Goal: Information Seeking & Learning: Learn about a topic

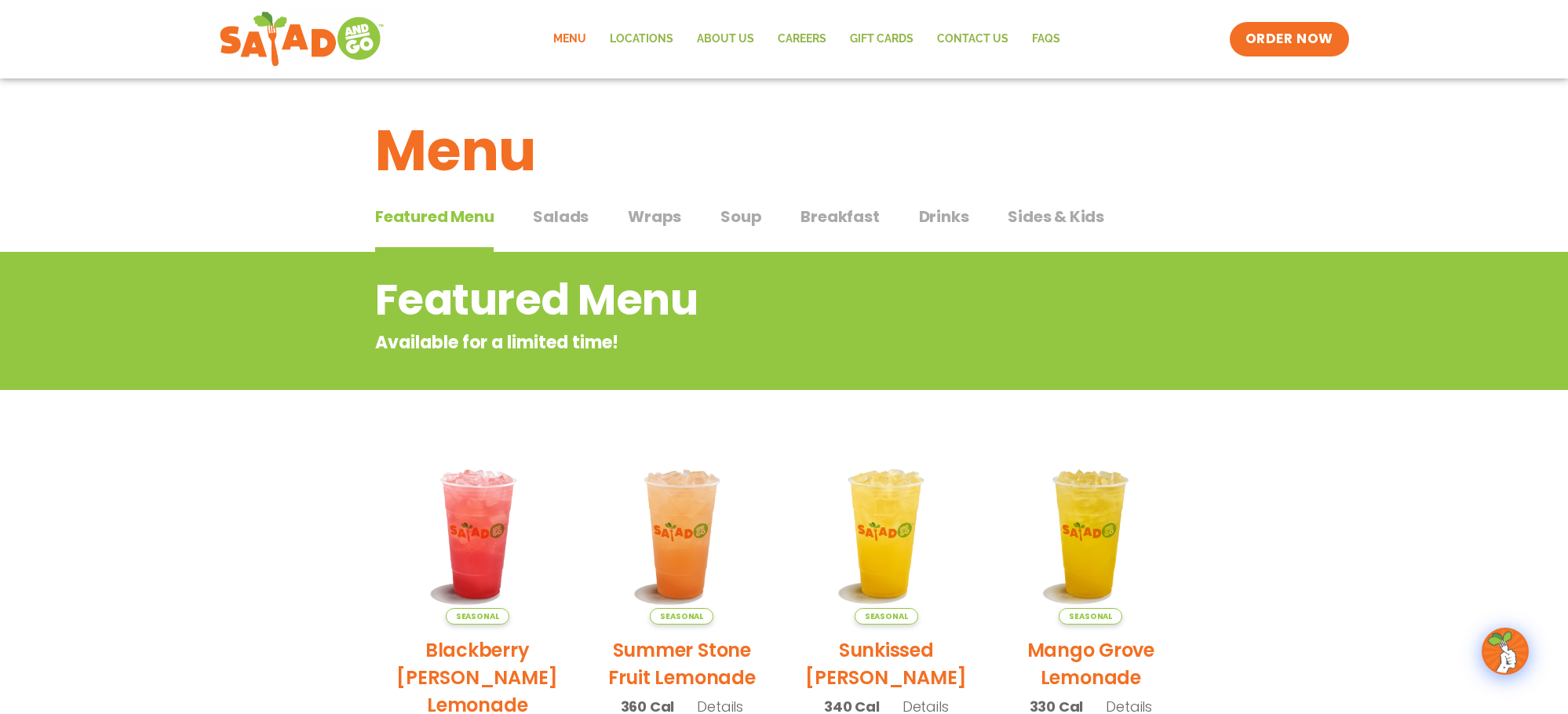
click at [738, 209] on span "Soup" at bounding box center [740, 216] width 41 height 24
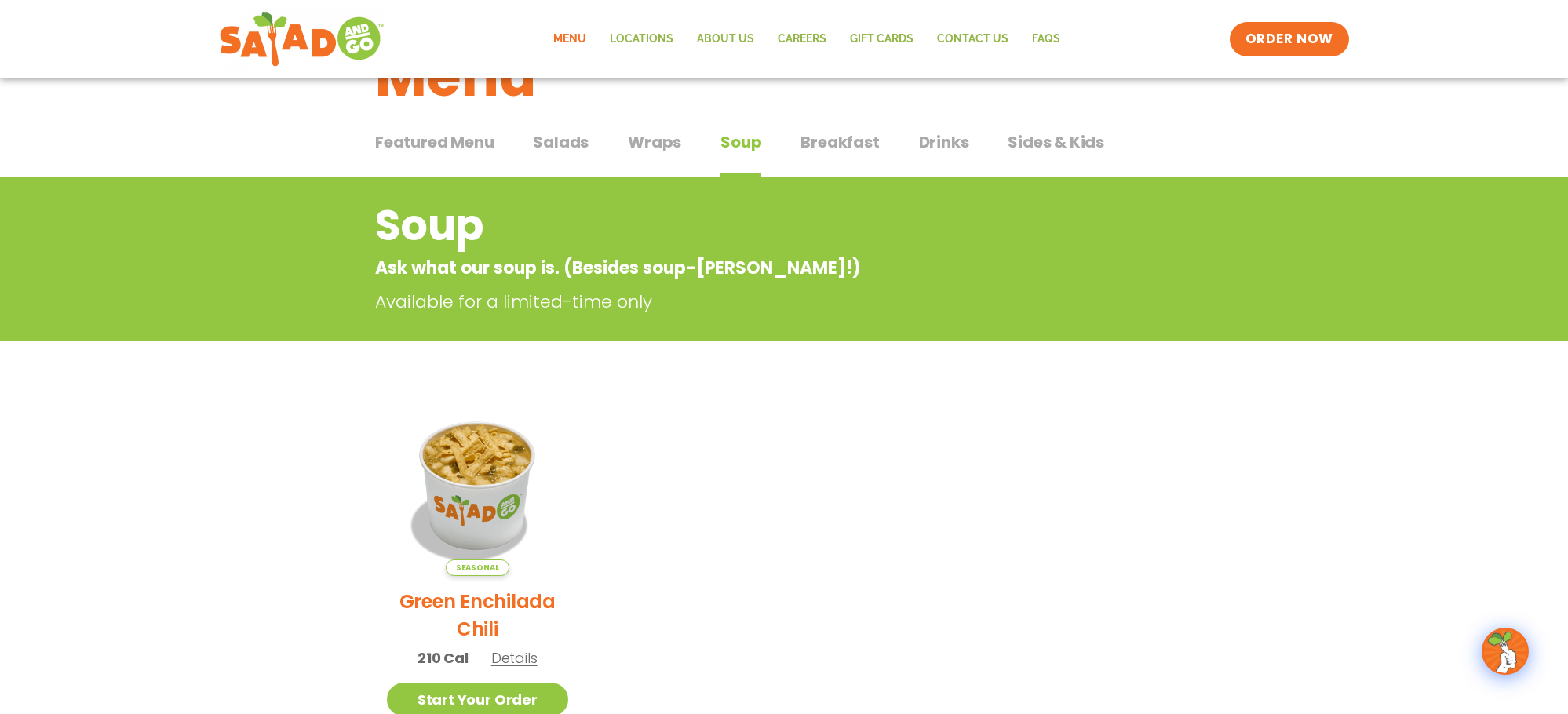
scroll to position [106, 0]
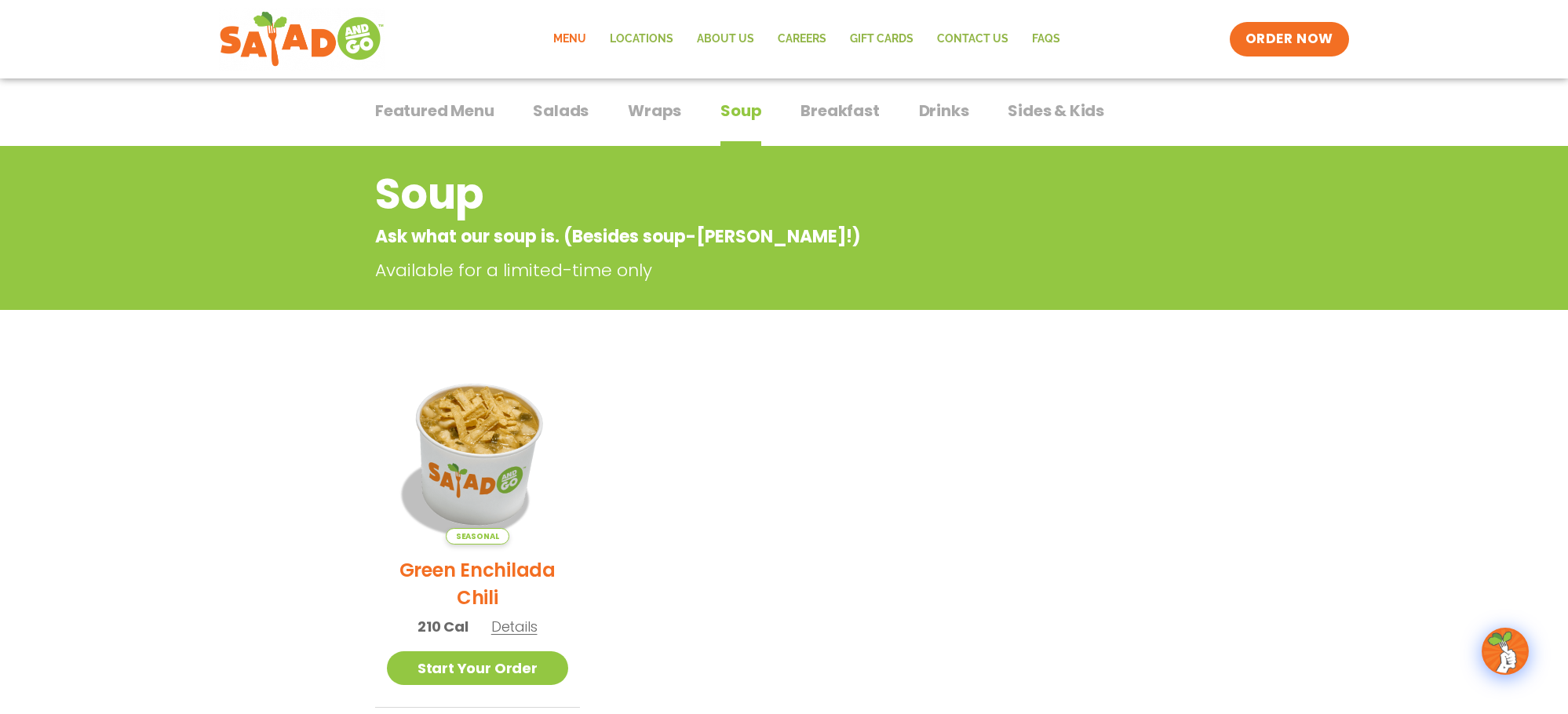
click at [502, 452] on img at bounding box center [477, 453] width 212 height 212
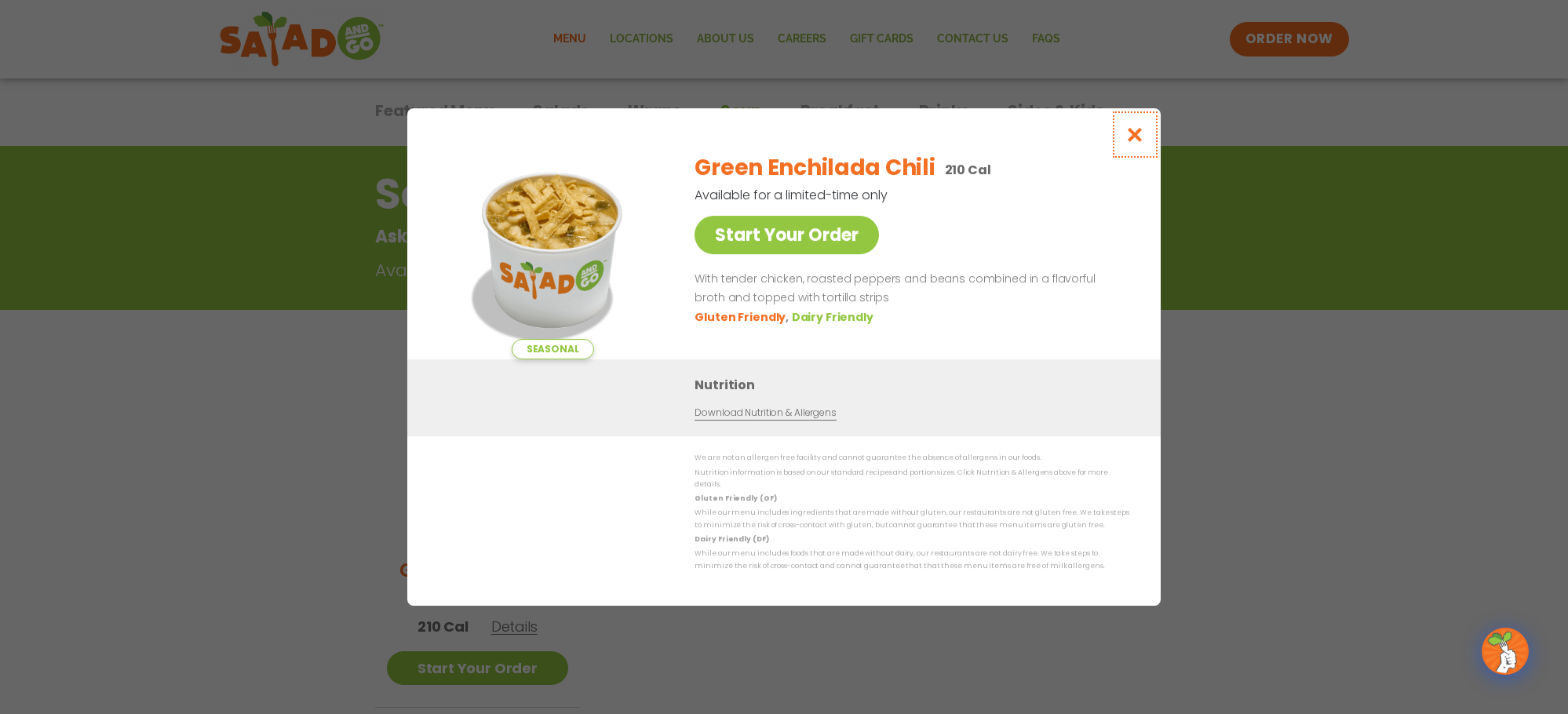
click at [1134, 143] on icon "Close modal" at bounding box center [1134, 134] width 20 height 16
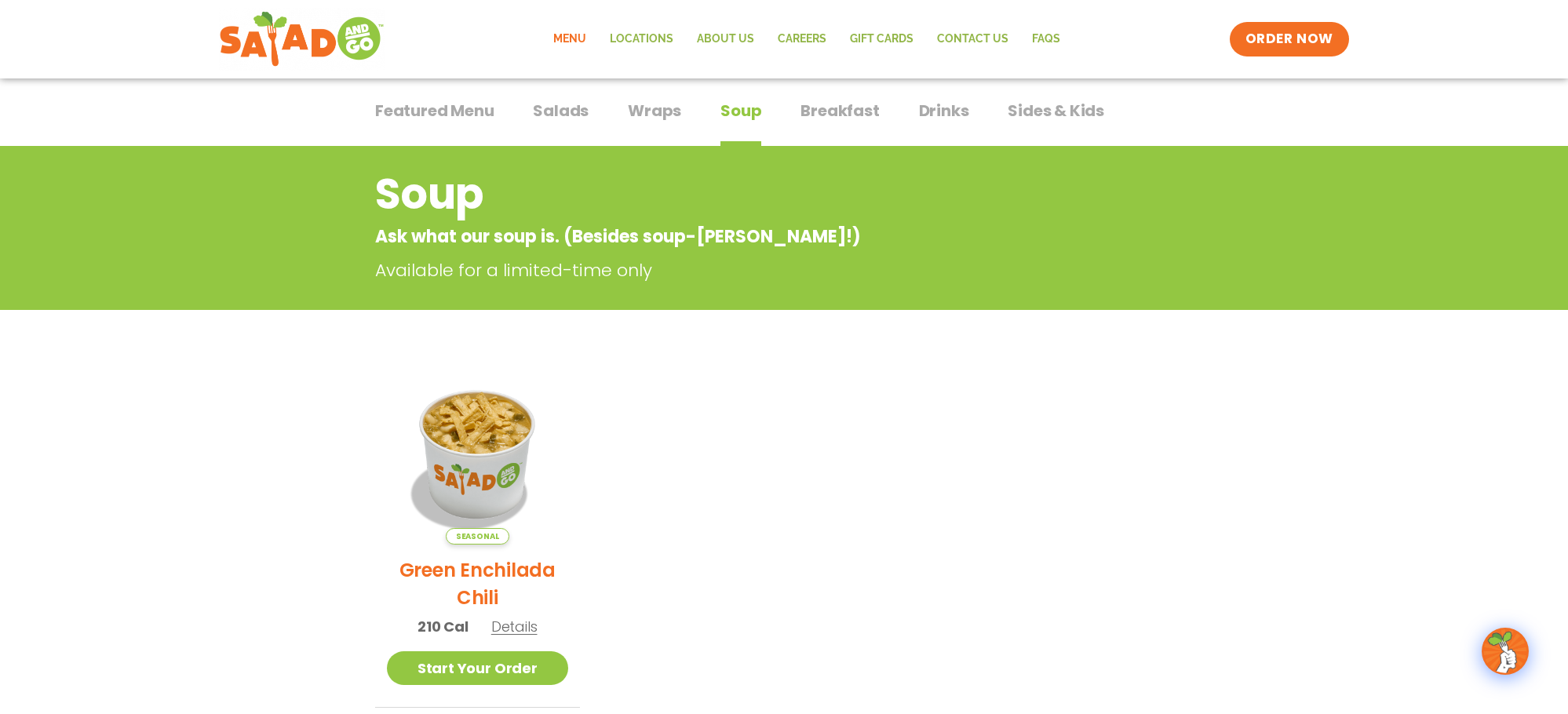
click at [665, 114] on span "Wraps" at bounding box center [655, 110] width 53 height 24
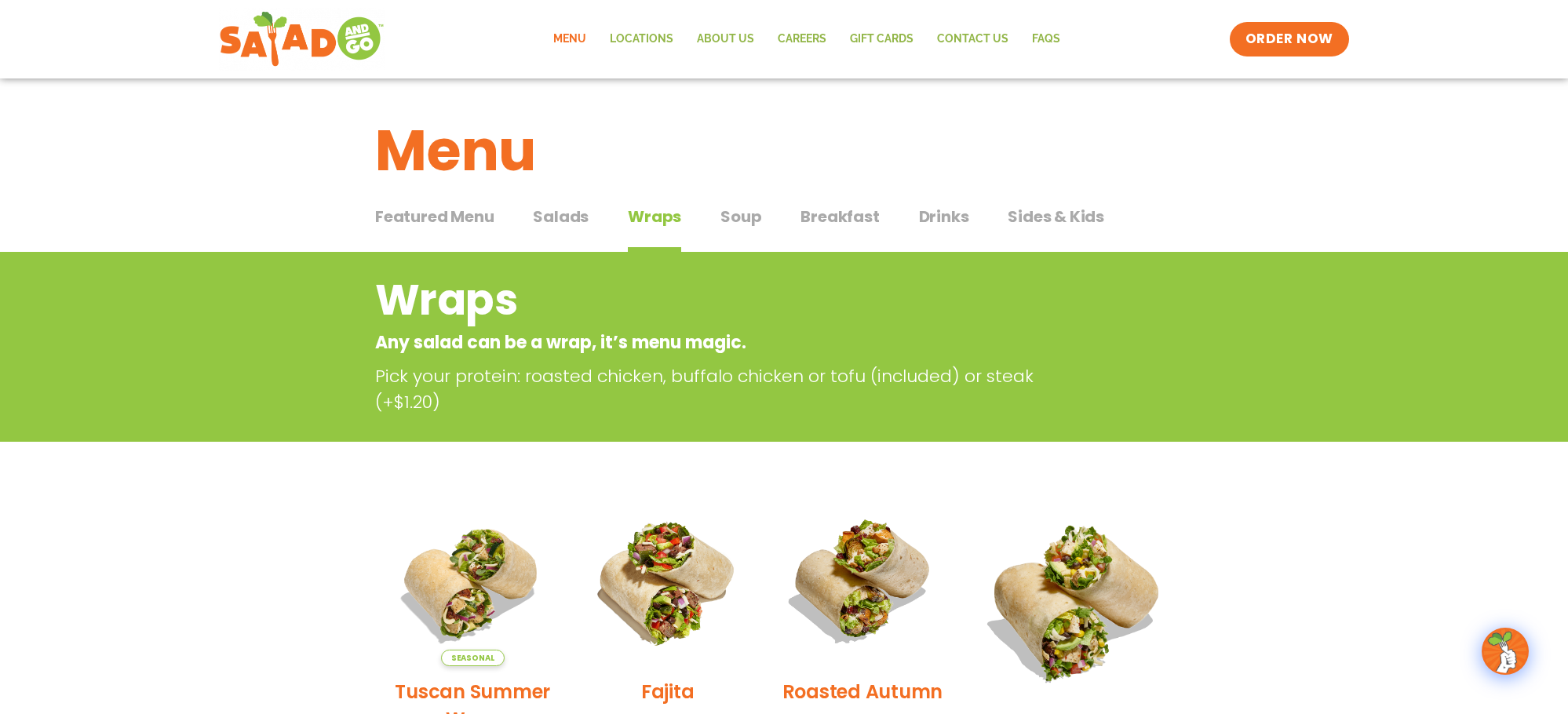
click at [457, 220] on span "Featured Menu" at bounding box center [434, 216] width 119 height 24
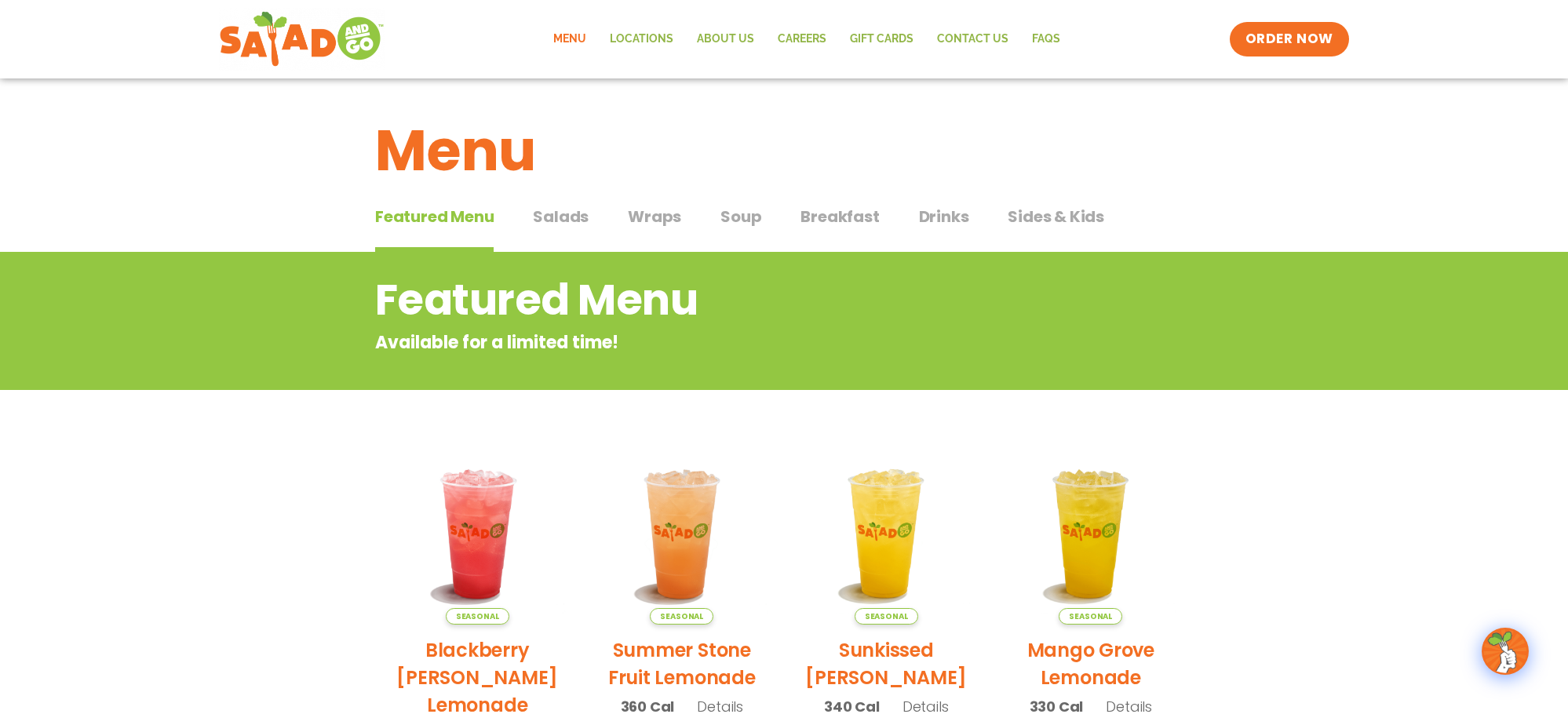
click at [560, 221] on span "Salads" at bounding box center [561, 216] width 56 height 24
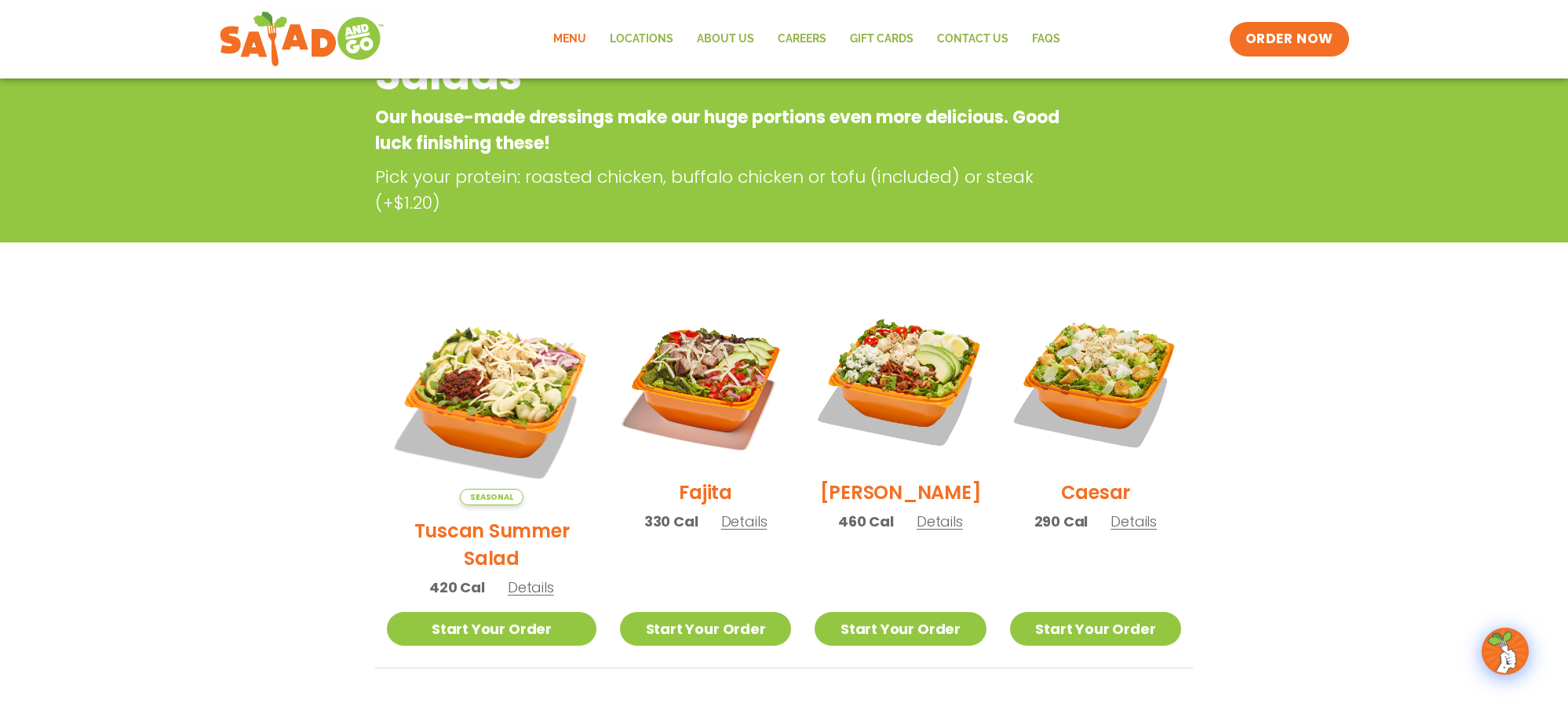
scroll to position [229, 0]
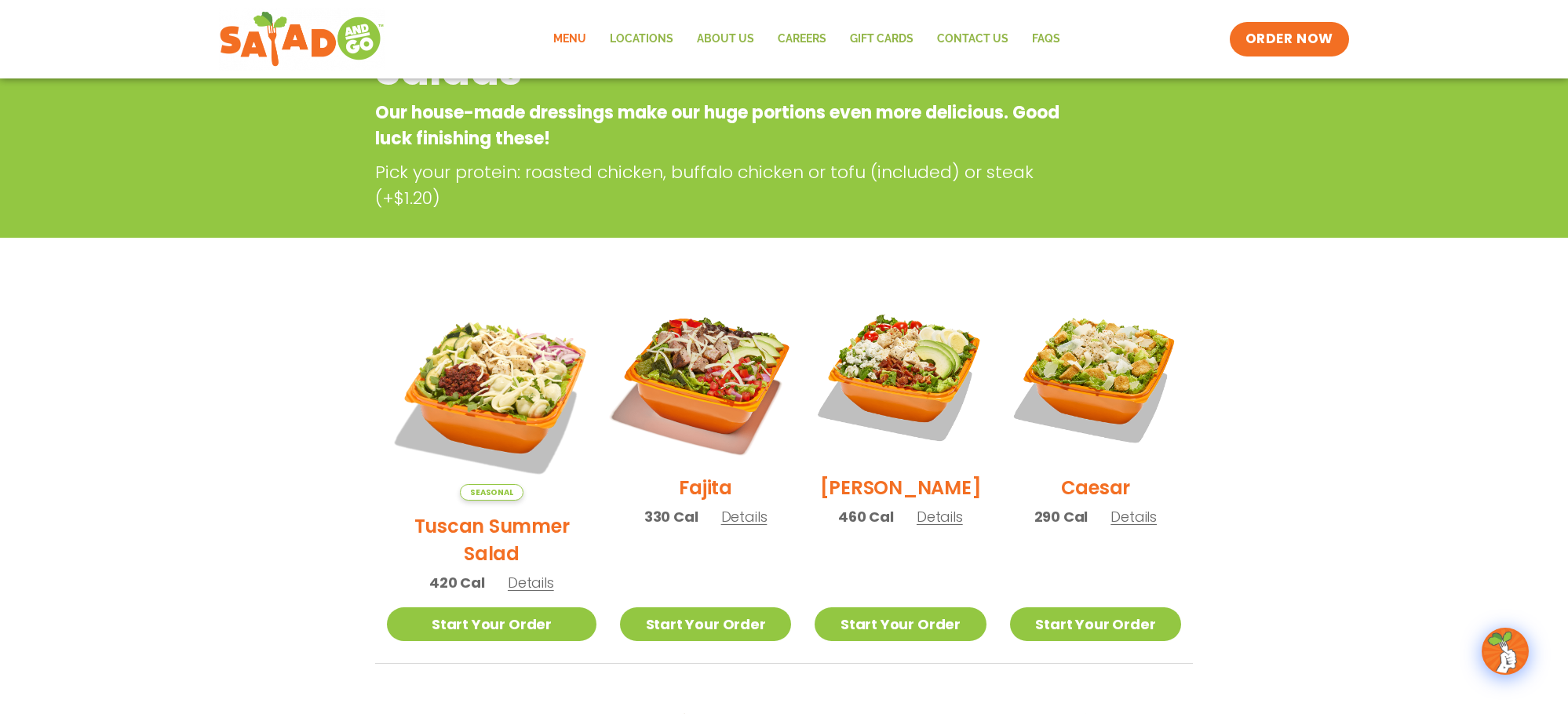
click at [723, 356] on img at bounding box center [706, 376] width 201 height 201
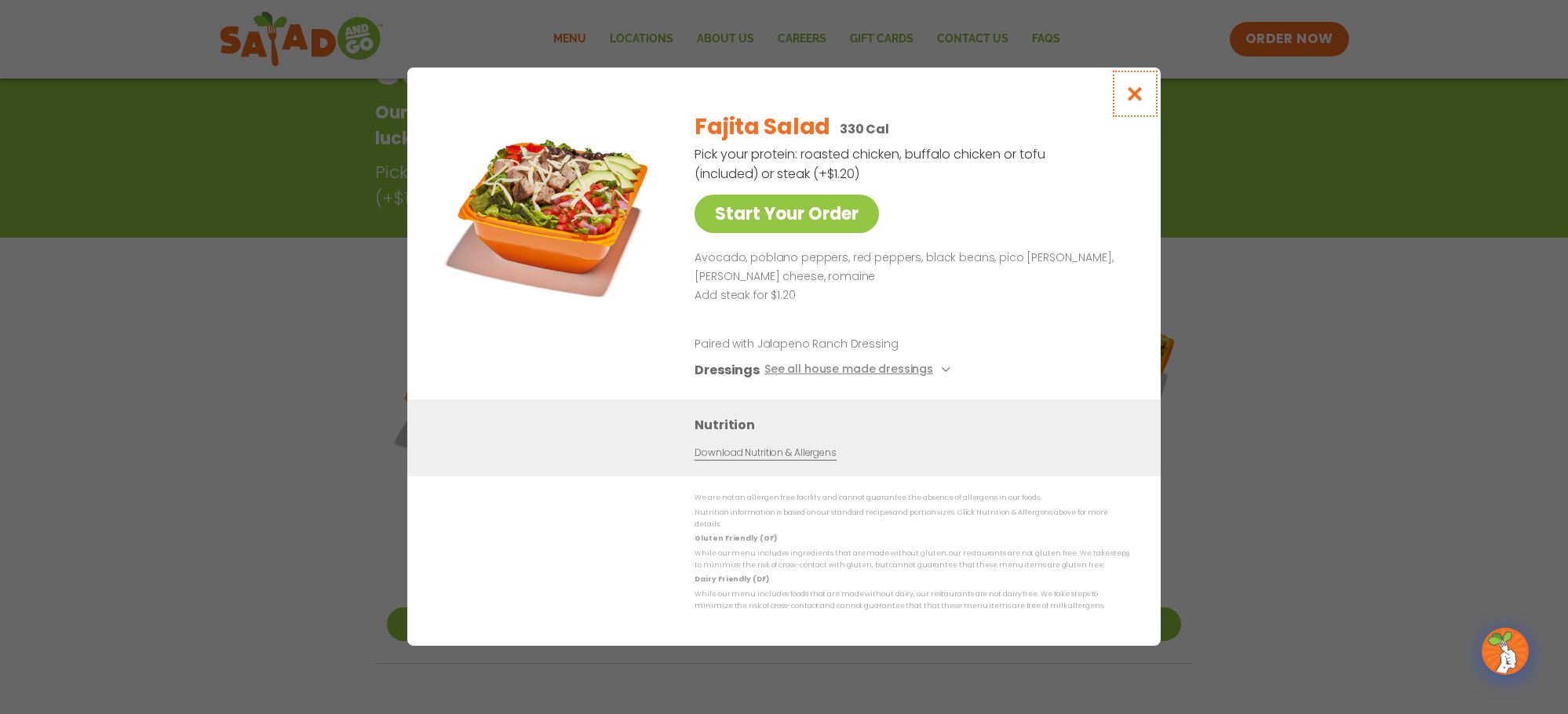
click at [1134, 90] on button "Close modal" at bounding box center [1135, 93] width 51 height 52
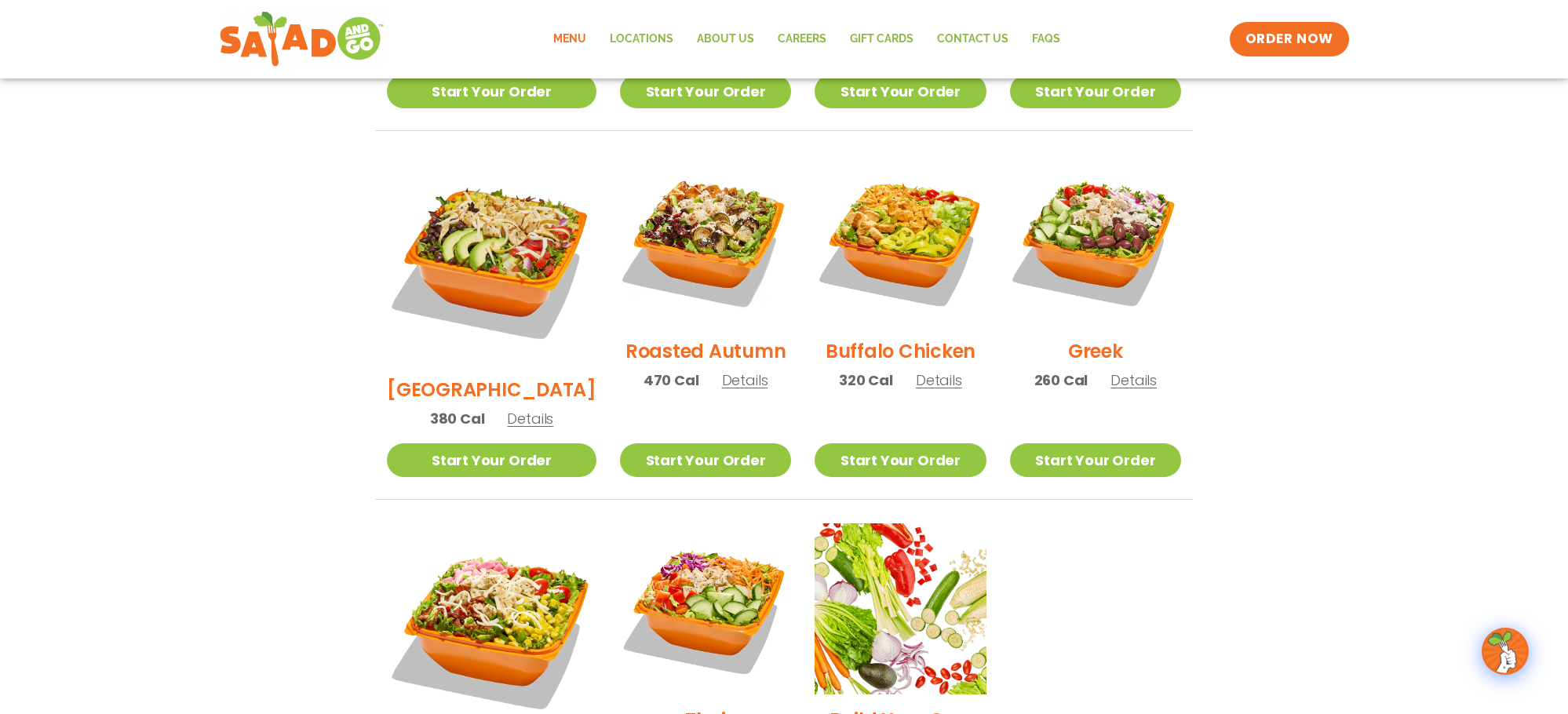
scroll to position [767, 0]
